Goal: Task Accomplishment & Management: Manage account settings

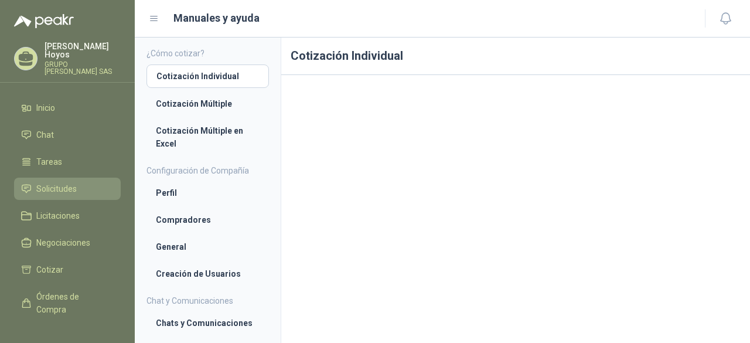
click at [36, 182] on span "Solicitudes" at bounding box center [56, 188] width 40 height 13
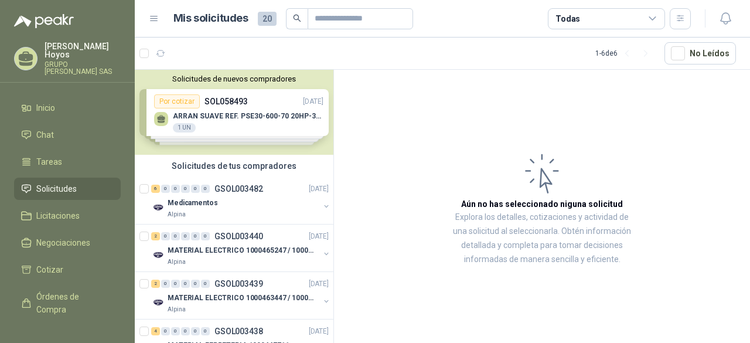
click at [266, 100] on div "Solicitudes de nuevos compradores Por cotizar SOL058493 [DATE] ARRAN SUAVE REF.…" at bounding box center [234, 112] width 199 height 85
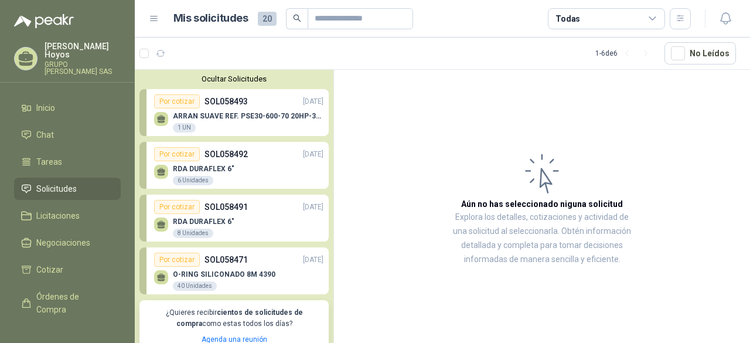
click at [251, 106] on div "Por cotizar SOL058493 [DATE]" at bounding box center [238, 101] width 169 height 14
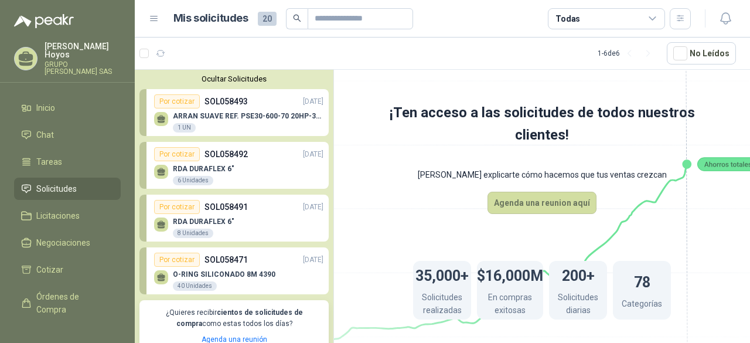
click at [194, 232] on div "8 Unidades" at bounding box center [193, 232] width 40 height 9
click at [247, 204] on div "Por cotizar SOL058491 [DATE]" at bounding box center [238, 207] width 169 height 14
click at [258, 155] on div "Por cotizar SOL058492 [DATE]" at bounding box center [238, 154] width 169 height 14
click at [261, 119] on p "ARRAN SUAVE REF. PSE30-600-70 20HP-30A" at bounding box center [248, 116] width 150 height 8
click at [249, 290] on div "O-RING SILICONADO 8M 4390 40 Unidades" at bounding box center [224, 280] width 102 height 21
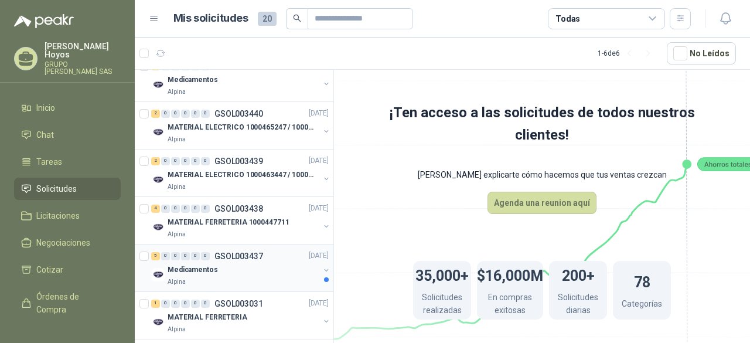
scroll to position [341, 0]
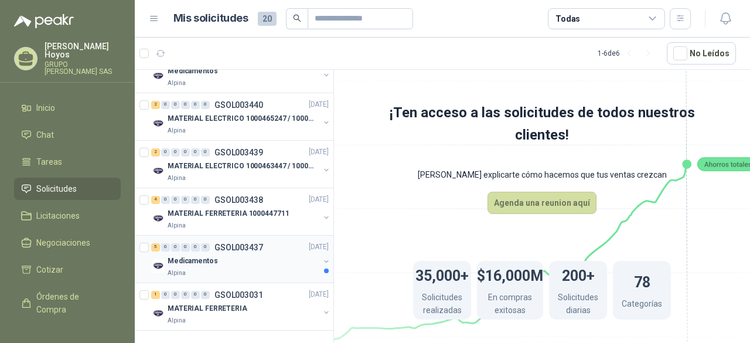
click at [255, 254] on div "Medicamentos" at bounding box center [243, 261] width 152 height 14
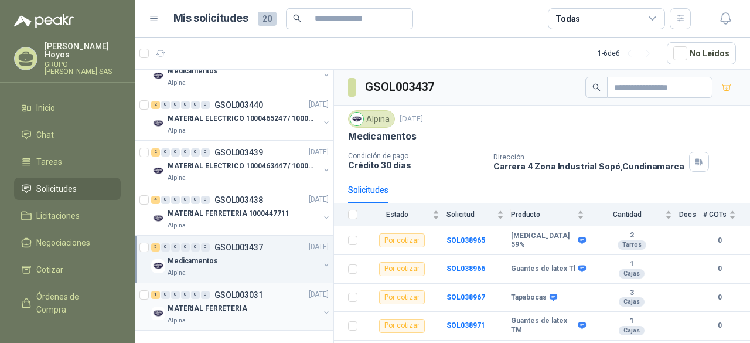
click at [242, 303] on p "MATERIAL FERRETERIA" at bounding box center [207, 308] width 80 height 11
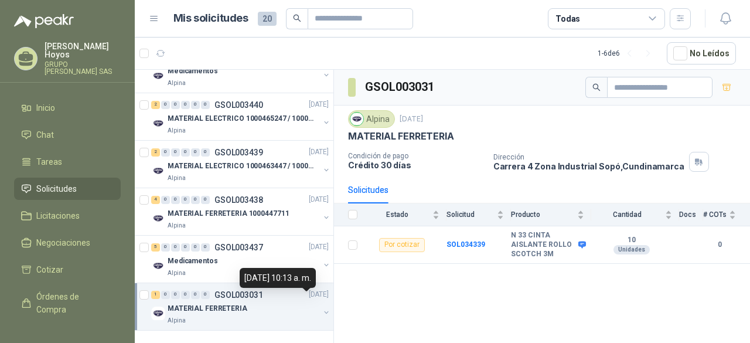
scroll to position [283, 0]
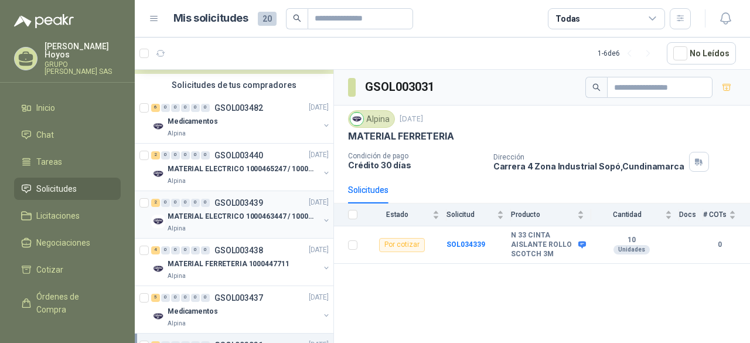
click at [276, 215] on p "MATERIAL ELECTRICO 1000463447 / 1000465800" at bounding box center [240, 216] width 146 height 11
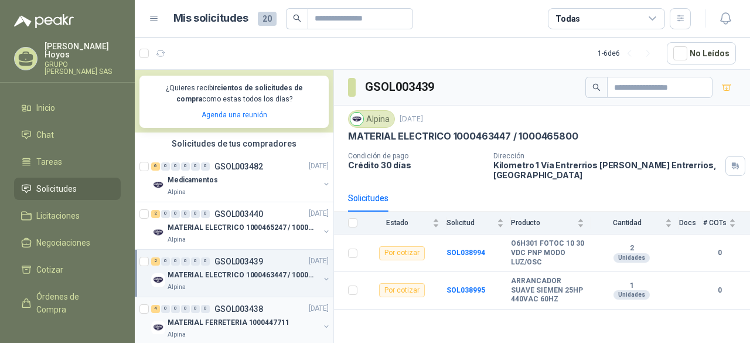
scroll to position [166, 0]
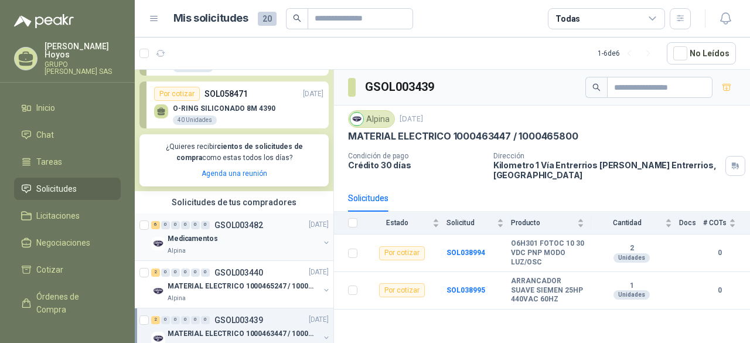
click at [252, 236] on div "Medicamentos" at bounding box center [243, 239] width 152 height 14
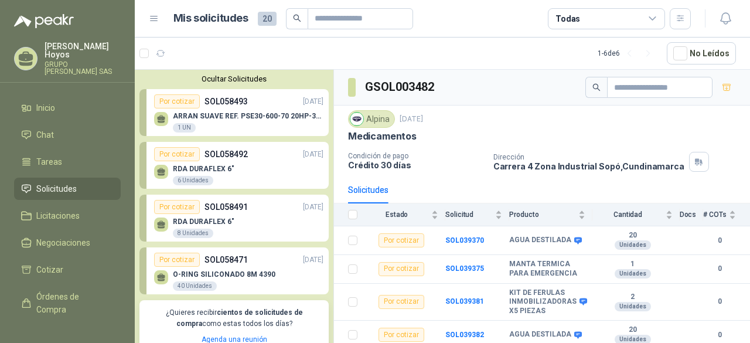
click at [268, 258] on div "Por cotizar SOL058471 [DATE]" at bounding box center [238, 259] width 169 height 14
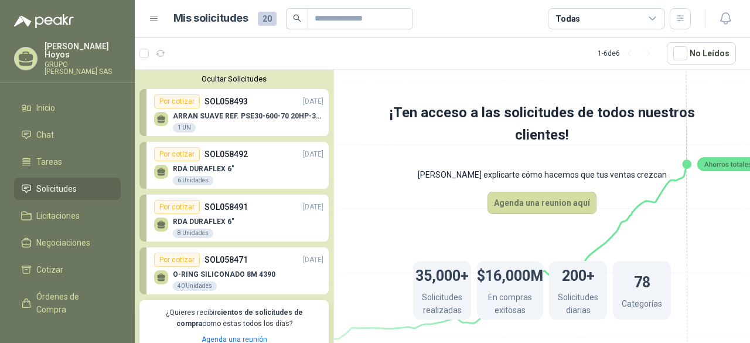
click at [256, 213] on div "Por cotizar SOL058491 [DATE]" at bounding box center [238, 207] width 169 height 14
click at [256, 172] on div "RDA DURAFLEX 6" 6 Unidades" at bounding box center [238, 173] width 169 height 25
click at [268, 107] on div "Por cotizar SOL058493 [DATE]" at bounding box center [238, 101] width 169 height 14
